Goal: Information Seeking & Learning: Learn about a topic

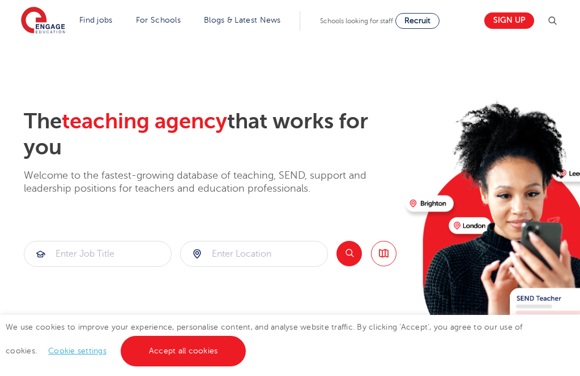
scroll to position [112, 0]
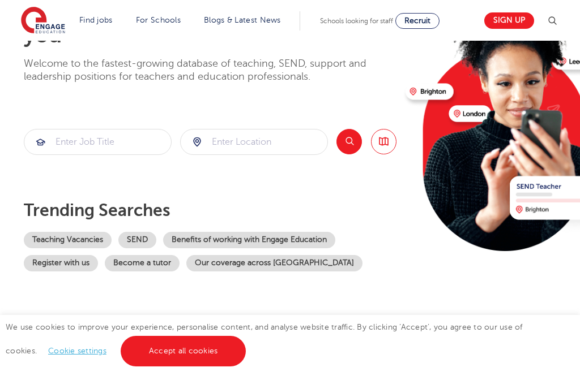
click at [177, 367] on link "Accept all cookies" at bounding box center [184, 351] width 126 height 31
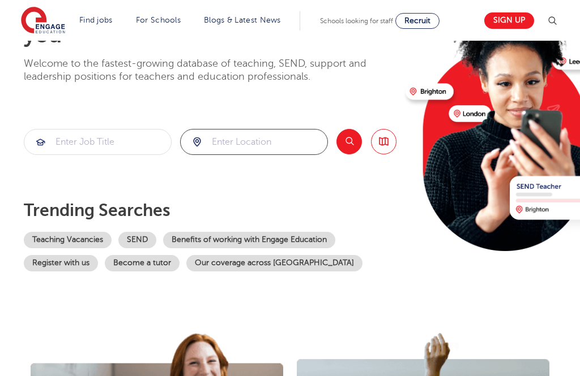
click at [284, 144] on input "search" at bounding box center [254, 142] width 147 height 25
click button "Submit" at bounding box center [0, 0] width 0 height 0
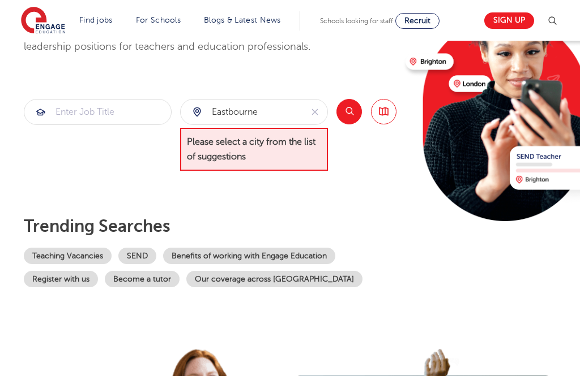
scroll to position [70, 0]
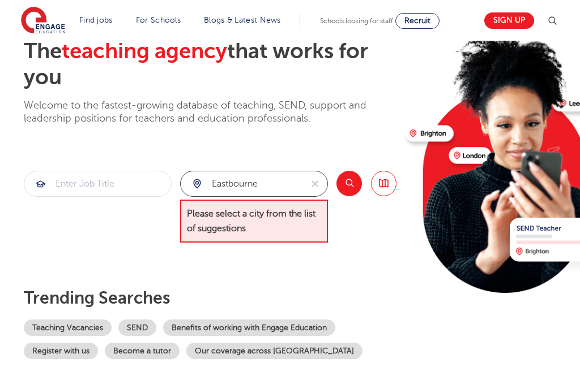
click at [279, 182] on input "eastbourne" at bounding box center [241, 184] width 121 height 25
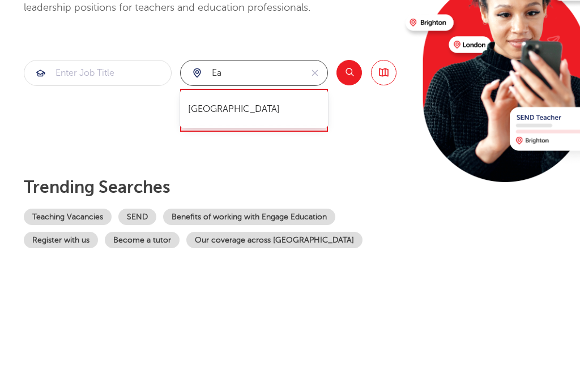
type input "e"
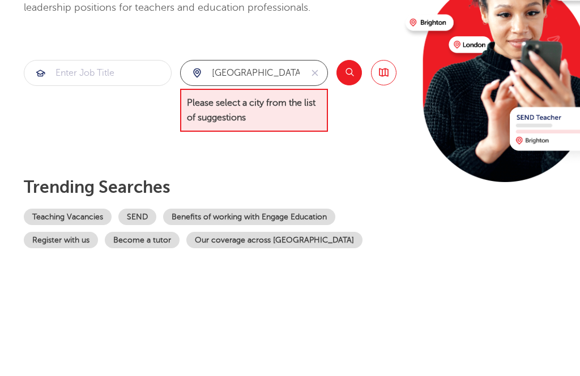
click button "Submit" at bounding box center [0, 0] width 0 height 0
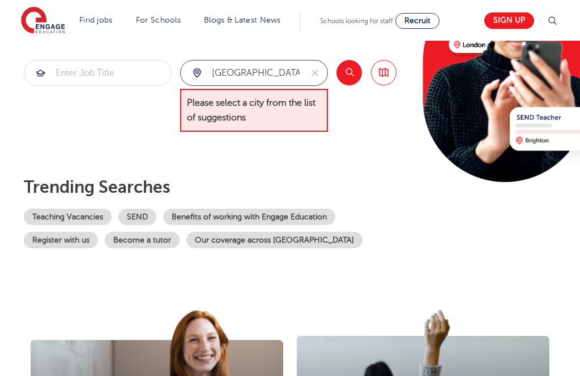
click at [293, 82] on input "[GEOGRAPHIC_DATA]" at bounding box center [241, 73] width 121 height 25
click at [280, 76] on input "[GEOGRAPHIC_DATA]" at bounding box center [241, 73] width 121 height 25
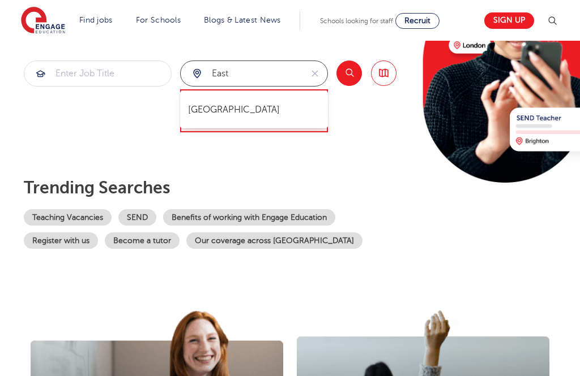
click at [267, 112] on li "[GEOGRAPHIC_DATA]" at bounding box center [254, 109] width 137 height 27
type input "[GEOGRAPHIC_DATA]"
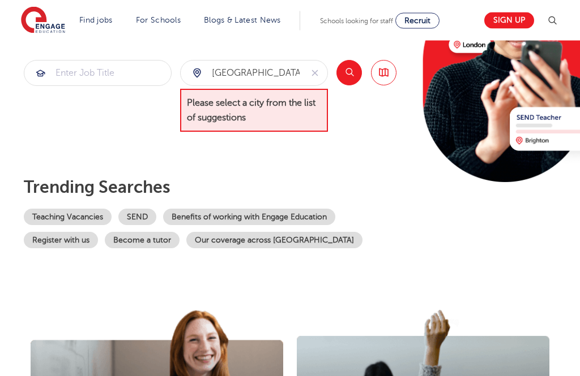
click at [349, 78] on button "Search" at bounding box center [348, 73] width 25 height 25
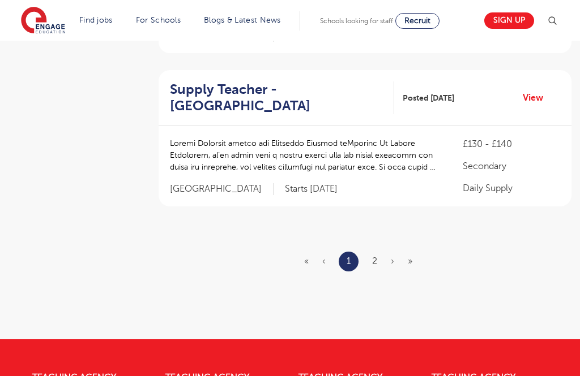
scroll to position [1482, 0]
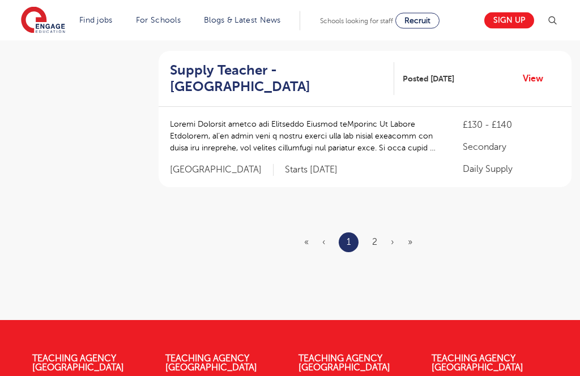
click at [373, 238] on link "2" at bounding box center [374, 243] width 5 height 10
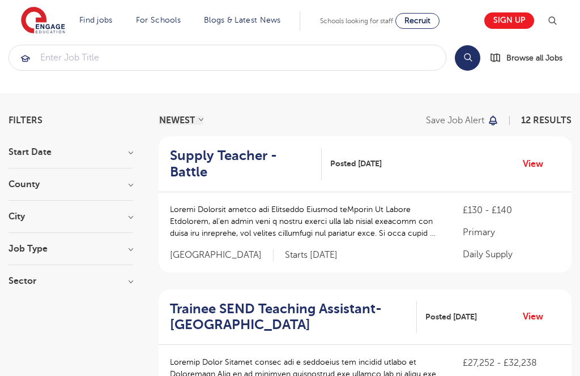
scroll to position [19, 0]
click at [344, 301] on h2 "Trainee SEND Teaching Assistant- Eastbourne" at bounding box center [289, 317] width 238 height 33
